Goal: Task Accomplishment & Management: Use online tool/utility

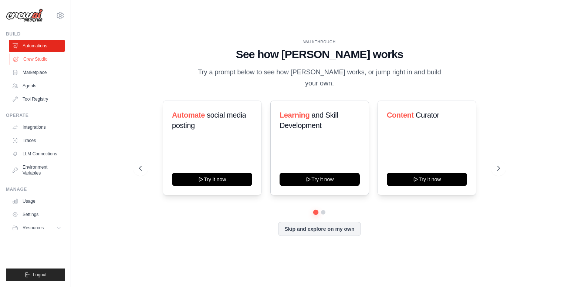
click at [41, 58] on link "Crew Studio" at bounding box center [38, 59] width 56 height 12
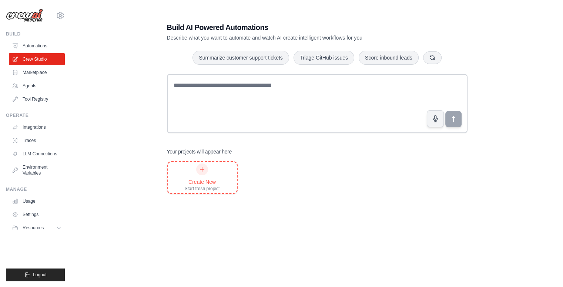
click at [203, 179] on div "Create New" at bounding box center [202, 181] width 35 height 7
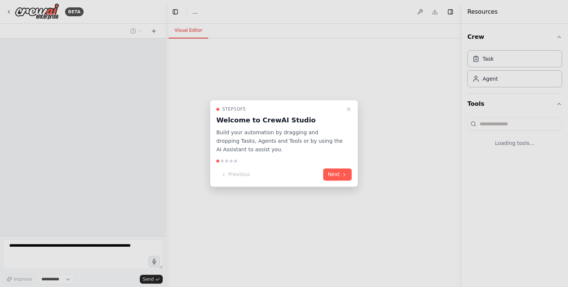
select select "****"
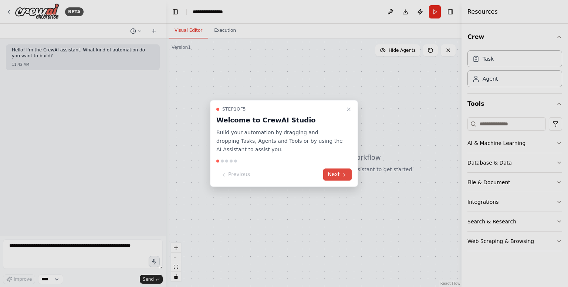
click at [332, 173] on button "Next" at bounding box center [337, 175] width 28 height 12
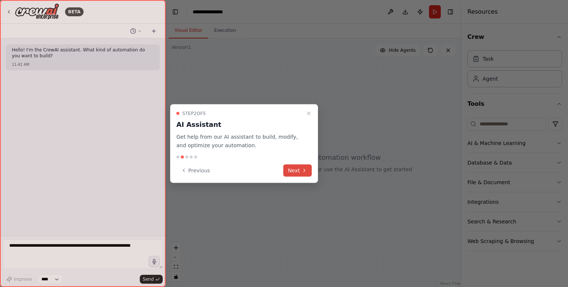
click at [293, 171] on button "Next" at bounding box center [297, 170] width 28 height 12
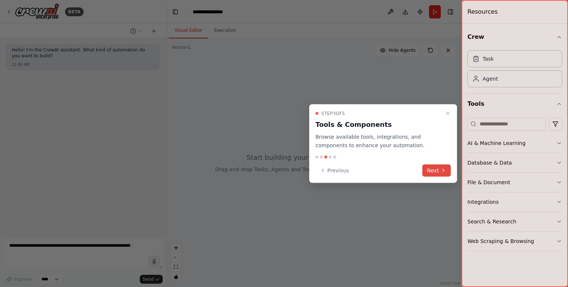
click at [436, 170] on button "Next" at bounding box center [437, 170] width 28 height 12
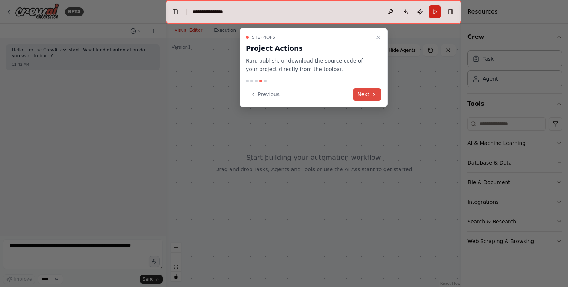
click at [366, 92] on button "Next" at bounding box center [367, 94] width 28 height 12
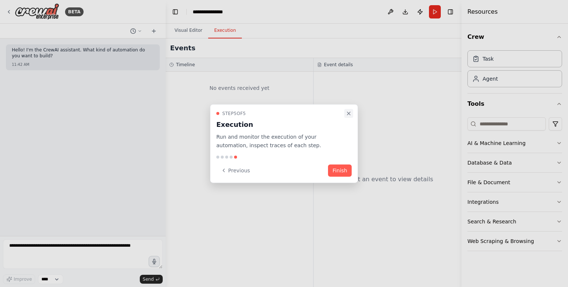
click at [349, 113] on icon "Close walkthrough" at bounding box center [349, 114] width 6 height 6
click at [0, 0] on div at bounding box center [0, 0] width 0 height 0
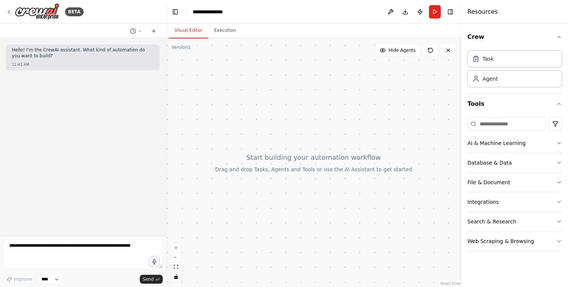
click at [315, 160] on div at bounding box center [314, 162] width 296 height 249
click at [179, 251] on div "React Flow controls" at bounding box center [176, 262] width 10 height 38
click at [486, 128] on input at bounding box center [507, 123] width 78 height 13
click at [492, 147] on button "AI & Machine Learning" at bounding box center [515, 143] width 95 height 19
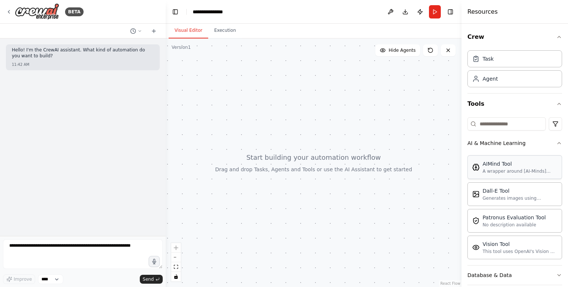
click at [514, 174] on div "A wrapper around [AI-Minds](https://mindsdb.com/minds). Useful for when you nee…" at bounding box center [520, 171] width 75 height 6
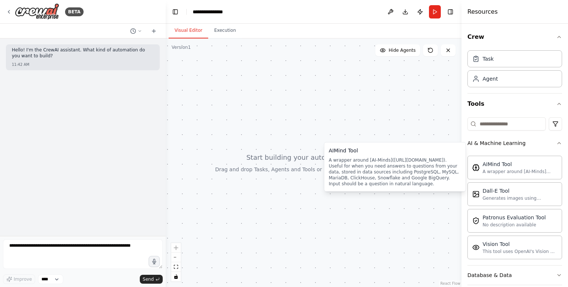
click at [283, 122] on div at bounding box center [314, 162] width 296 height 249
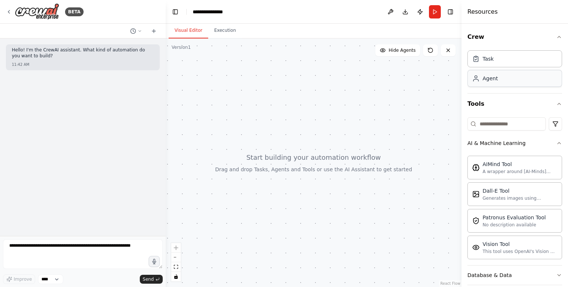
click at [500, 79] on div "Agent" at bounding box center [515, 78] width 95 height 17
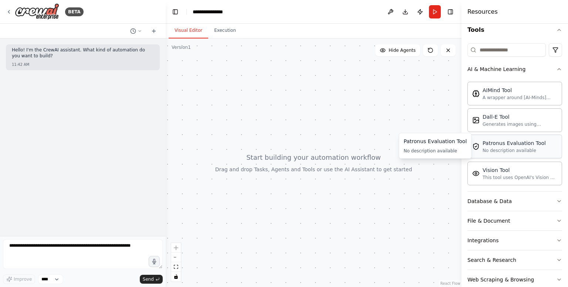
scroll to position [37, 0]
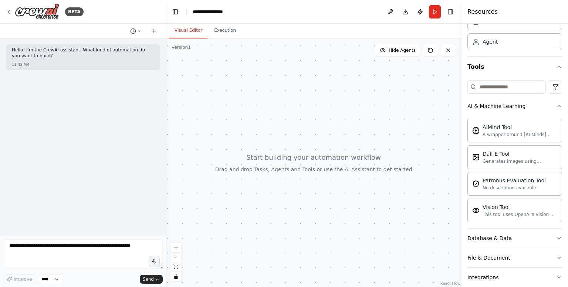
click at [370, 117] on div at bounding box center [314, 162] width 296 height 249
click at [340, 146] on div at bounding box center [314, 162] width 296 height 249
click at [178, 248] on div "React Flow controls" at bounding box center [176, 262] width 10 height 38
click at [178, 256] on button "zoom out" at bounding box center [176, 258] width 10 height 10
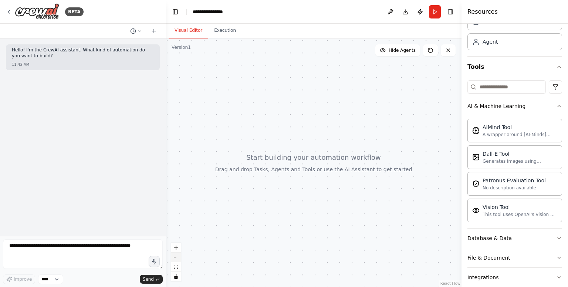
click at [178, 257] on icon "zoom out" at bounding box center [176, 257] width 4 height 1
click at [180, 247] on button "zoom in" at bounding box center [176, 248] width 10 height 10
click at [490, 239] on div "Database & Data" at bounding box center [490, 238] width 44 height 7
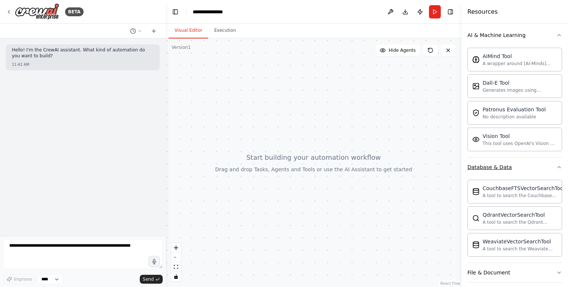
scroll to position [111, 0]
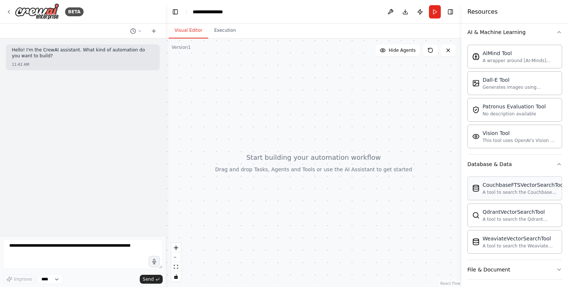
click at [492, 189] on div "A tool to search the Couchbase database for relevant information on internal do…" at bounding box center [524, 192] width 82 height 6
drag, startPoint x: 492, startPoint y: 189, endPoint x: 296, endPoint y: 132, distance: 203.9
click at [296, 132] on div "**********" at bounding box center [284, 143] width 568 height 287
click at [220, 32] on button "Execution" at bounding box center [225, 31] width 34 height 16
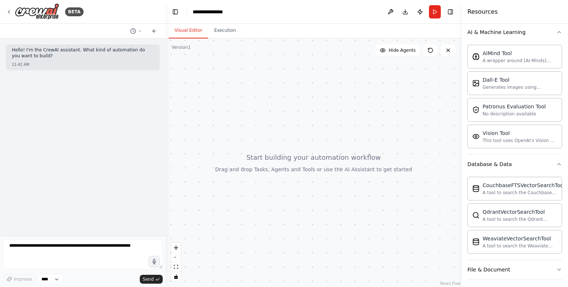
click at [180, 28] on button "Visual Editor" at bounding box center [189, 31] width 40 height 16
click at [151, 31] on icon at bounding box center [154, 31] width 6 height 6
click at [512, 57] on div "A wrapper around [AI-Minds](https://mindsdb.com/minds). Useful for when you nee…" at bounding box center [520, 60] width 75 height 6
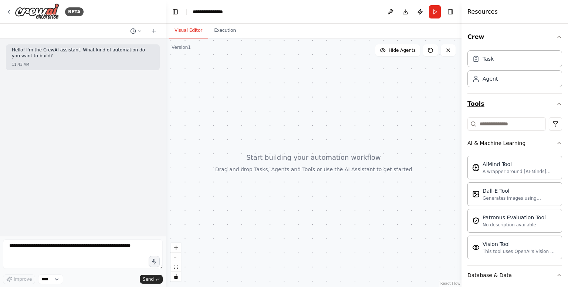
click at [557, 102] on icon "button" at bounding box center [560, 104] width 6 height 6
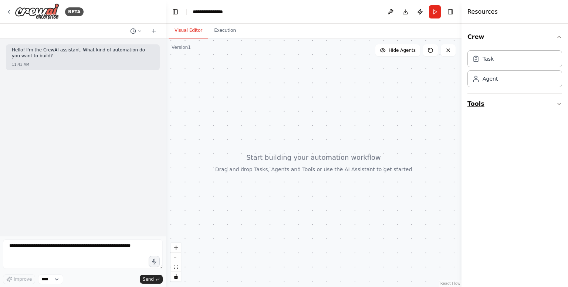
click at [557, 105] on icon "button" at bounding box center [560, 104] width 6 height 6
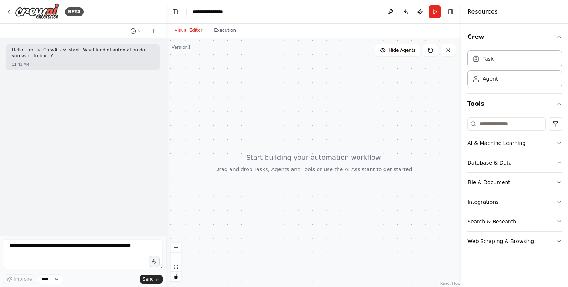
click at [563, 182] on div "Crew Task Agent Tools AI & Machine Learning Database & Data File & Document Int…" at bounding box center [515, 156] width 107 height 264
click at [558, 181] on icon "button" at bounding box center [560, 182] width 6 height 6
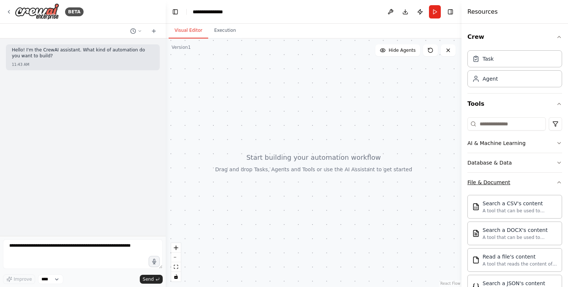
click at [557, 181] on icon "button" at bounding box center [560, 182] width 6 height 6
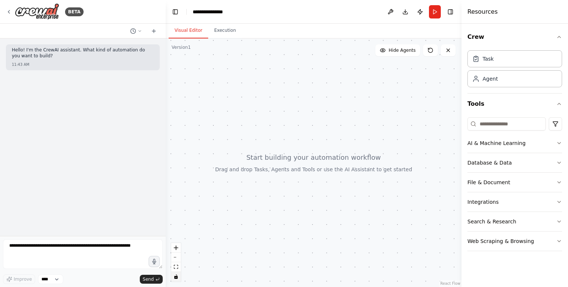
click at [175, 274] on button "toggle interactivity" at bounding box center [176, 277] width 10 height 10
click at [175, 279] on icon "toggle interactivity" at bounding box center [175, 277] width 3 height 4
click at [498, 148] on button "AI & Machine Learning" at bounding box center [515, 143] width 95 height 19
click at [499, 142] on div "AI & Machine Learning" at bounding box center [497, 143] width 58 height 7
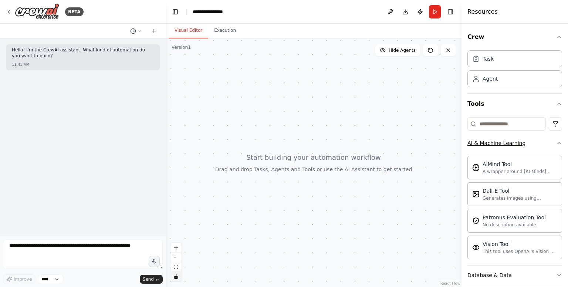
click at [499, 142] on div "AI & Machine Learning" at bounding box center [497, 143] width 58 height 7
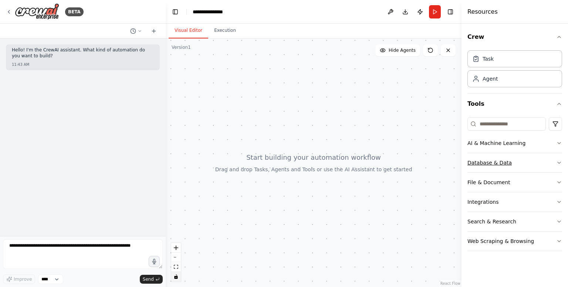
click at [503, 167] on button "Database & Data" at bounding box center [515, 162] width 95 height 19
click at [501, 164] on div "Database & Data" at bounding box center [490, 162] width 44 height 7
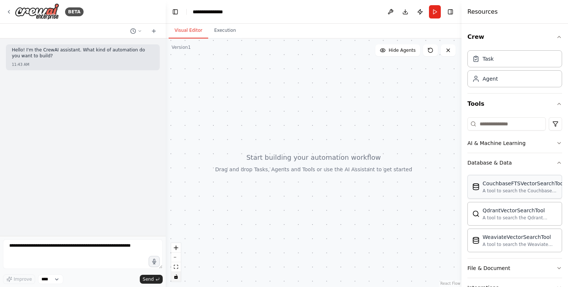
click at [493, 183] on div "CouchbaseFTSVectorSearchTool" at bounding box center [524, 183] width 82 height 7
click at [332, 127] on div at bounding box center [314, 162] width 296 height 249
click at [311, 158] on div at bounding box center [314, 162] width 296 height 249
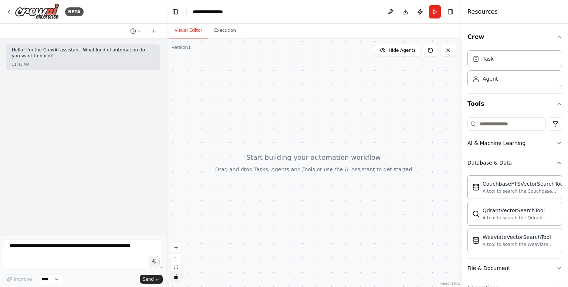
drag, startPoint x: 311, startPoint y: 158, endPoint x: 272, endPoint y: 147, distance: 40.4
click at [272, 147] on div at bounding box center [314, 162] width 296 height 249
click at [55, 283] on select "****" at bounding box center [50, 280] width 25 height 10
click at [157, 28] on icon at bounding box center [154, 31] width 6 height 6
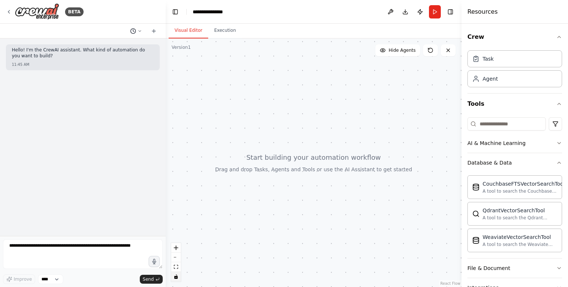
click at [135, 29] on icon at bounding box center [133, 31] width 6 height 6
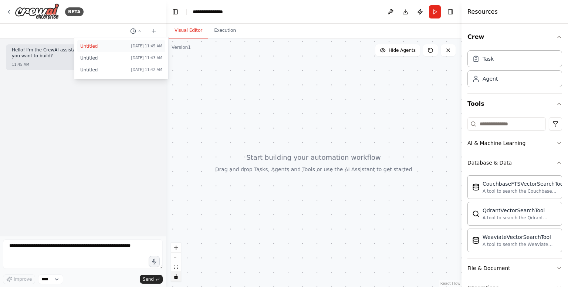
click at [125, 46] on span "Untitled" at bounding box center [104, 46] width 48 height 6
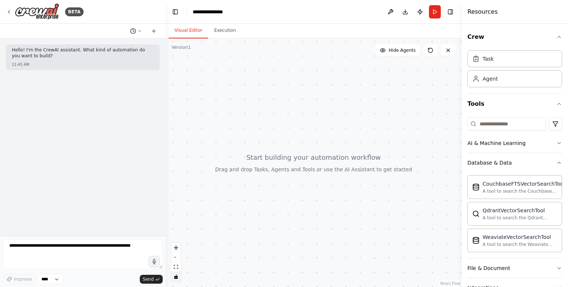
click at [138, 30] on icon at bounding box center [140, 31] width 4 height 4
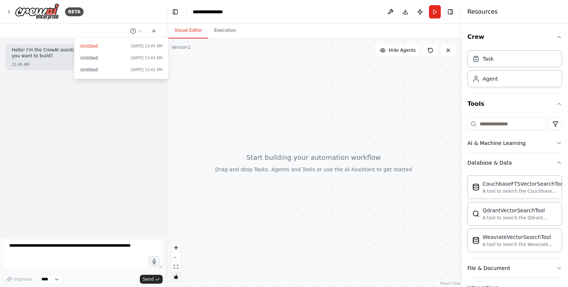
click at [150, 46] on span "Today 11:45 AM" at bounding box center [146, 46] width 31 height 6
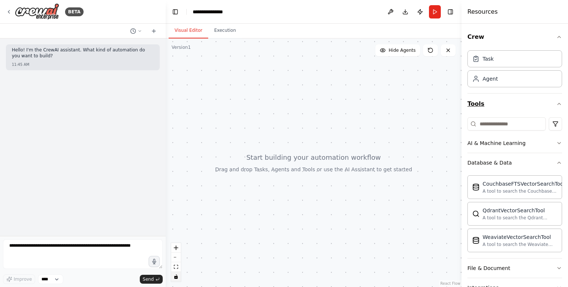
click at [547, 101] on button "Tools" at bounding box center [515, 104] width 95 height 21
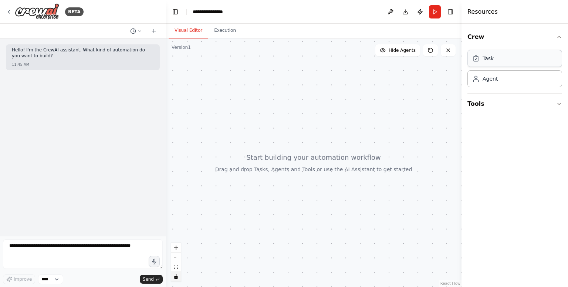
click at [536, 64] on div "Task" at bounding box center [515, 58] width 95 height 17
click at [522, 64] on div "Task" at bounding box center [515, 58] width 95 height 17
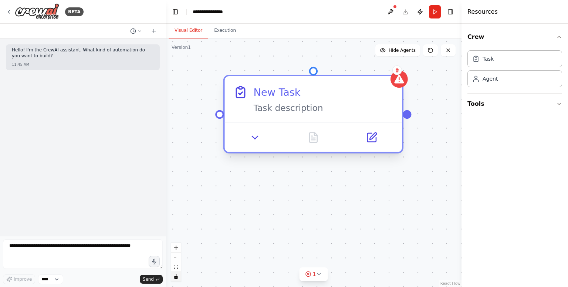
drag, startPoint x: 430, startPoint y: 99, endPoint x: 281, endPoint y: 100, distance: 148.4
click at [281, 100] on div "New Task Task description" at bounding box center [324, 99] width 140 height 29
click at [318, 121] on div "New Task Task description" at bounding box center [314, 99] width 178 height 46
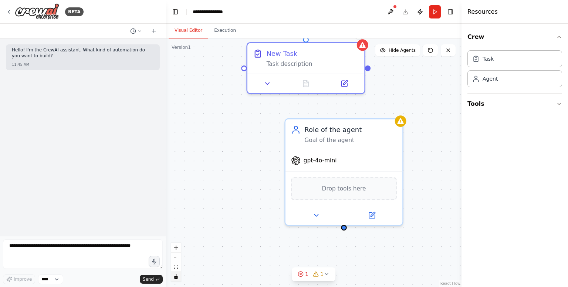
drag, startPoint x: 438, startPoint y: 248, endPoint x: 425, endPoint y: 182, distance: 66.5
click at [425, 182] on div "New Task Task description Role of the agent Goal of the agent gpt-4o-mini Drop …" at bounding box center [314, 162] width 296 height 249
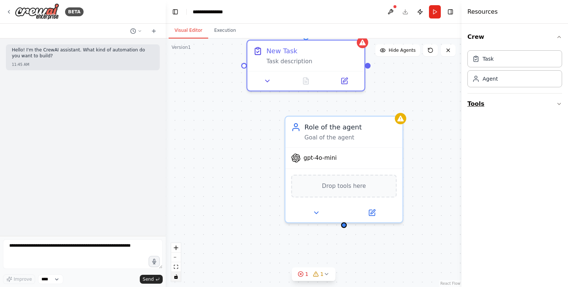
click at [478, 105] on button "Tools" at bounding box center [515, 104] width 95 height 21
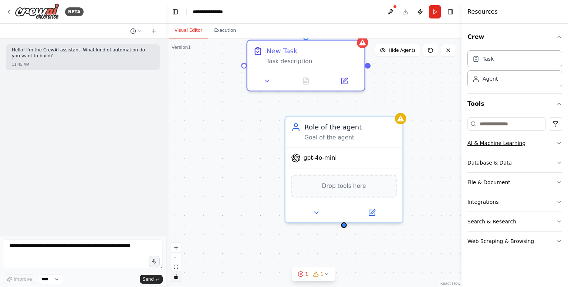
click at [493, 143] on div "AI & Machine Learning" at bounding box center [497, 143] width 58 height 7
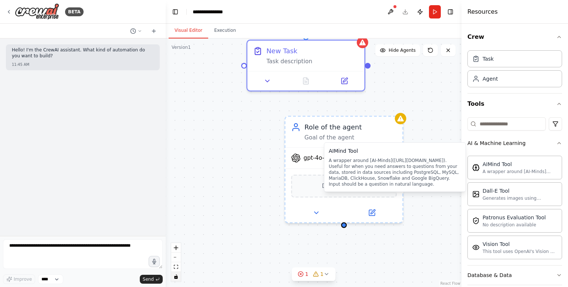
click at [332, 184] on div "A wrapper around [AI-Minds](https://mindsdb.com/minds). Useful for when you nee…" at bounding box center [395, 173] width 132 height 30
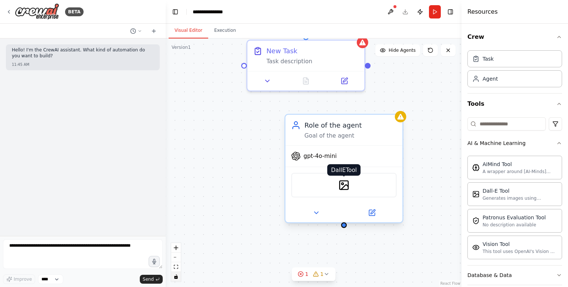
click at [343, 184] on img at bounding box center [344, 184] width 11 height 11
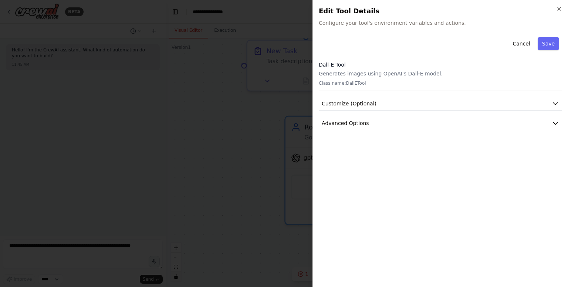
click at [398, 68] on div "Dall-E Tool Generates images using OpenAI's Dall-E model. Class name: DallETool" at bounding box center [441, 76] width 244 height 30
click at [555, 9] on h2 "Edit Tool Details" at bounding box center [441, 11] width 244 height 10
click at [558, 9] on icon "button" at bounding box center [560, 9] width 6 height 6
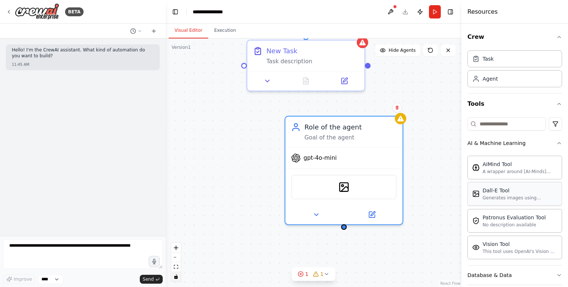
click at [523, 203] on div "Dall-E Tool Generates images using OpenAI's Dall-E model." at bounding box center [515, 194] width 95 height 24
click at [523, 200] on div "Generates images using OpenAI's Dall-E model." at bounding box center [520, 198] width 75 height 6
click at [556, 33] on button "Crew" at bounding box center [515, 37] width 95 height 21
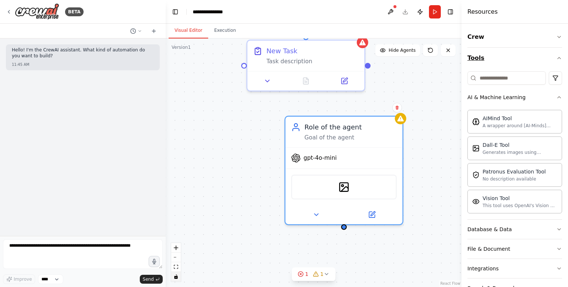
click at [552, 54] on button "Tools" at bounding box center [515, 58] width 95 height 21
click at [557, 95] on icon "button" at bounding box center [560, 97] width 6 height 6
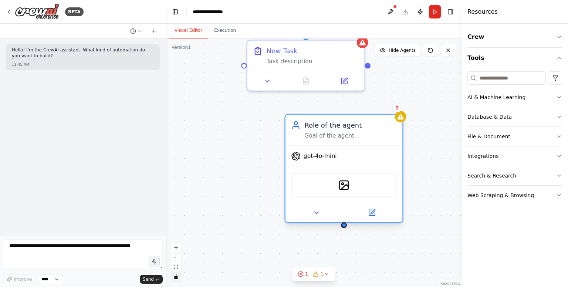
click at [329, 190] on div "DallETool" at bounding box center [344, 185] width 106 height 25
click at [326, 155] on span "gpt-4o-mini" at bounding box center [320, 156] width 33 height 8
click at [373, 212] on icon at bounding box center [372, 213] width 6 height 6
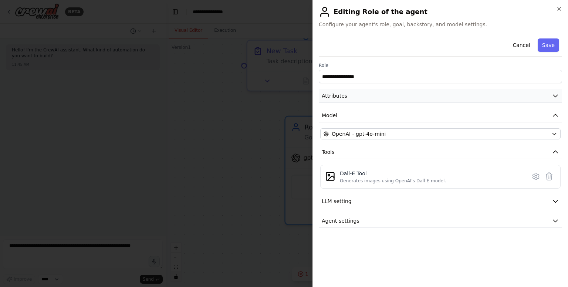
click at [380, 91] on button "Attributes" at bounding box center [441, 96] width 244 height 14
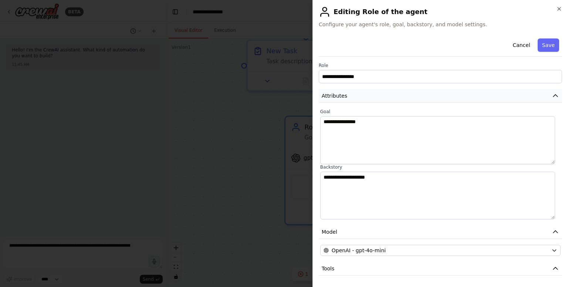
click at [380, 91] on button "Attributes" at bounding box center [441, 96] width 244 height 14
click at [559, 10] on icon "button" at bounding box center [560, 9] width 6 height 6
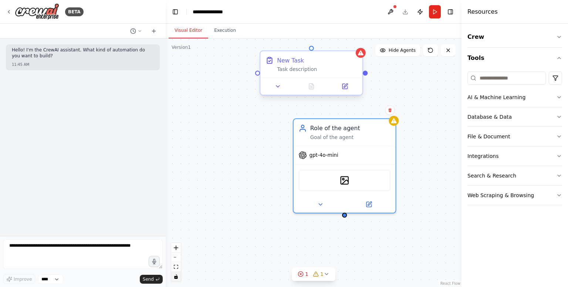
click at [306, 76] on div "New Task Task description" at bounding box center [312, 64] width 102 height 27
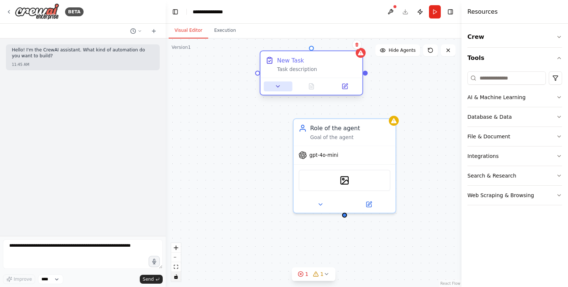
click at [274, 87] on button at bounding box center [278, 86] width 28 height 10
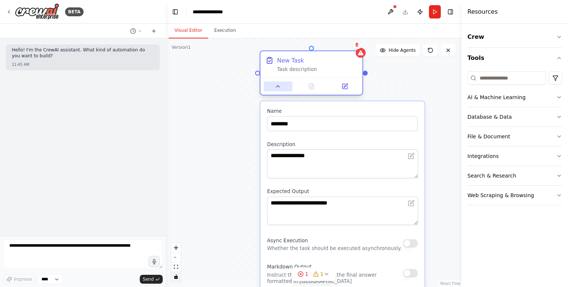
click at [275, 89] on icon at bounding box center [278, 86] width 7 height 7
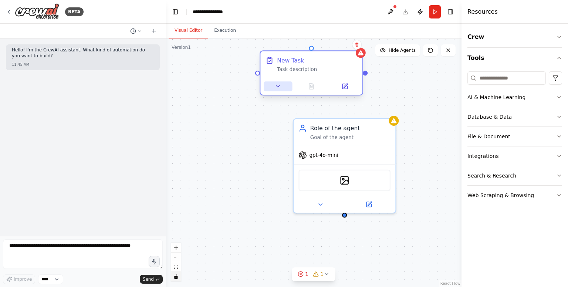
click at [275, 89] on icon at bounding box center [278, 86] width 7 height 7
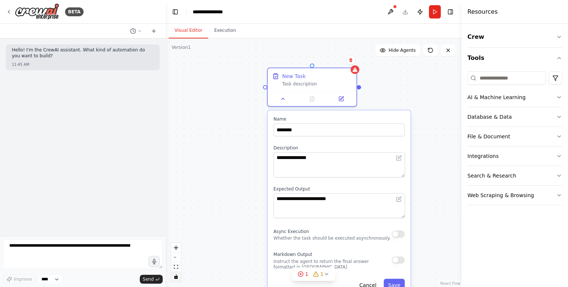
click at [224, 128] on div "**********" at bounding box center [314, 162] width 296 height 249
